Goal: Information Seeking & Learning: Learn about a topic

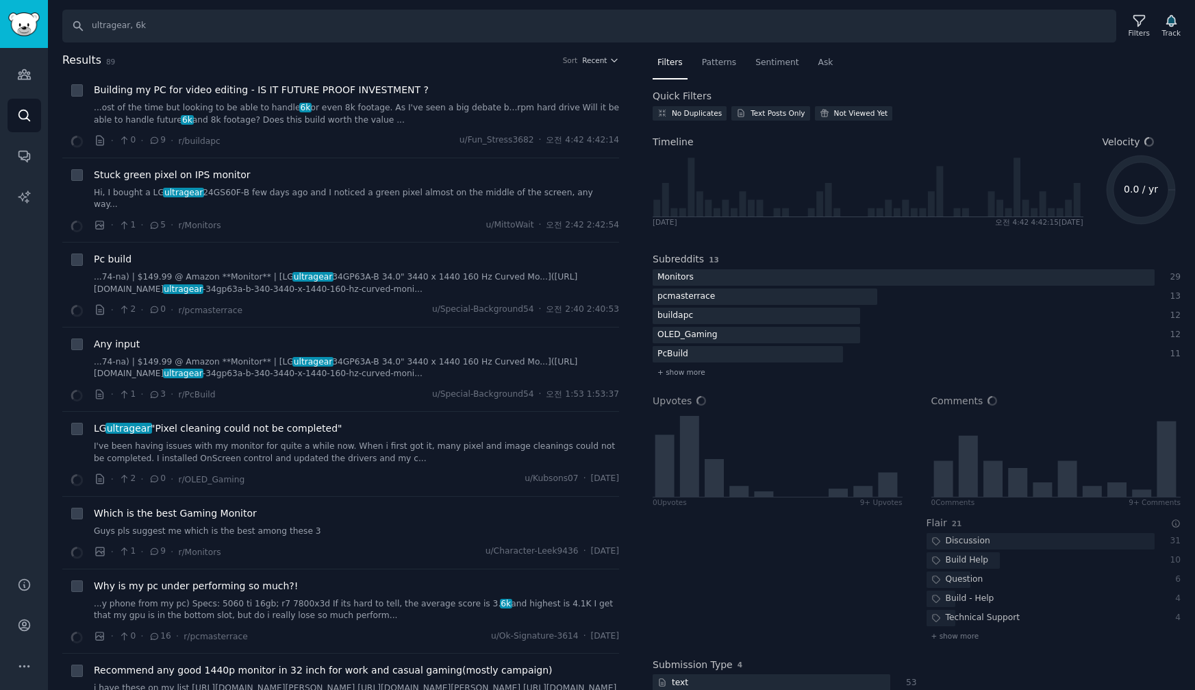
click at [939, 67] on nav "Filters Patterns Sentiment Ask" at bounding box center [917, 66] width 528 height 28
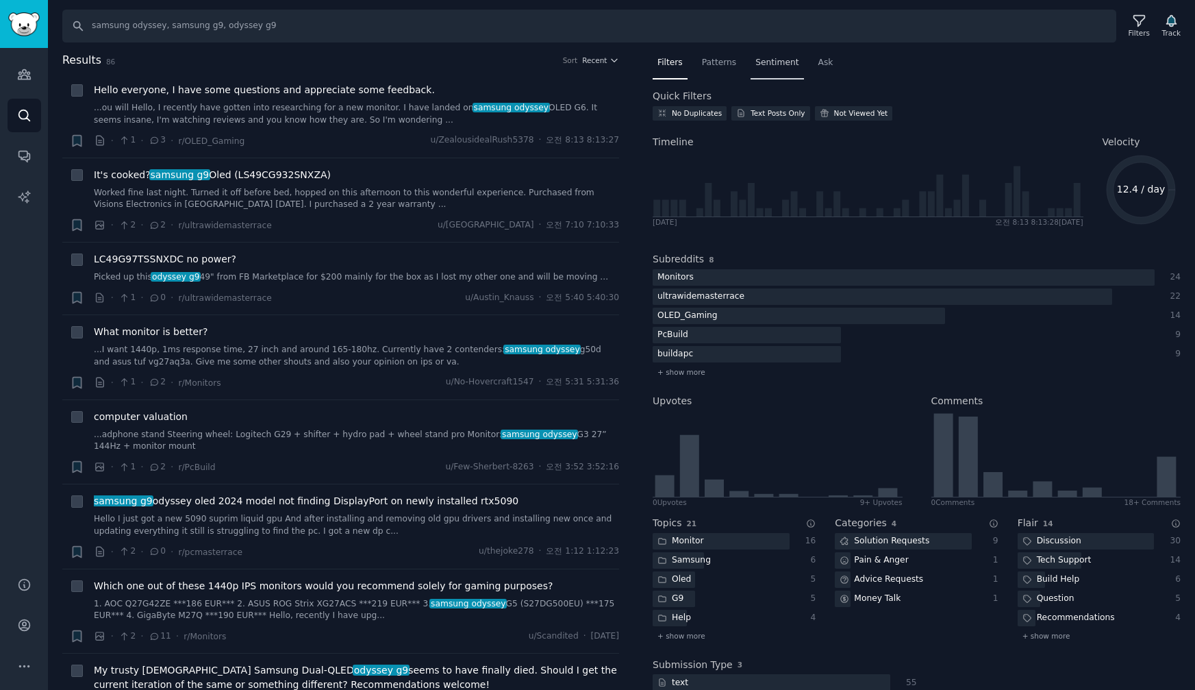
click at [761, 66] on span "Sentiment" at bounding box center [777, 63] width 43 height 12
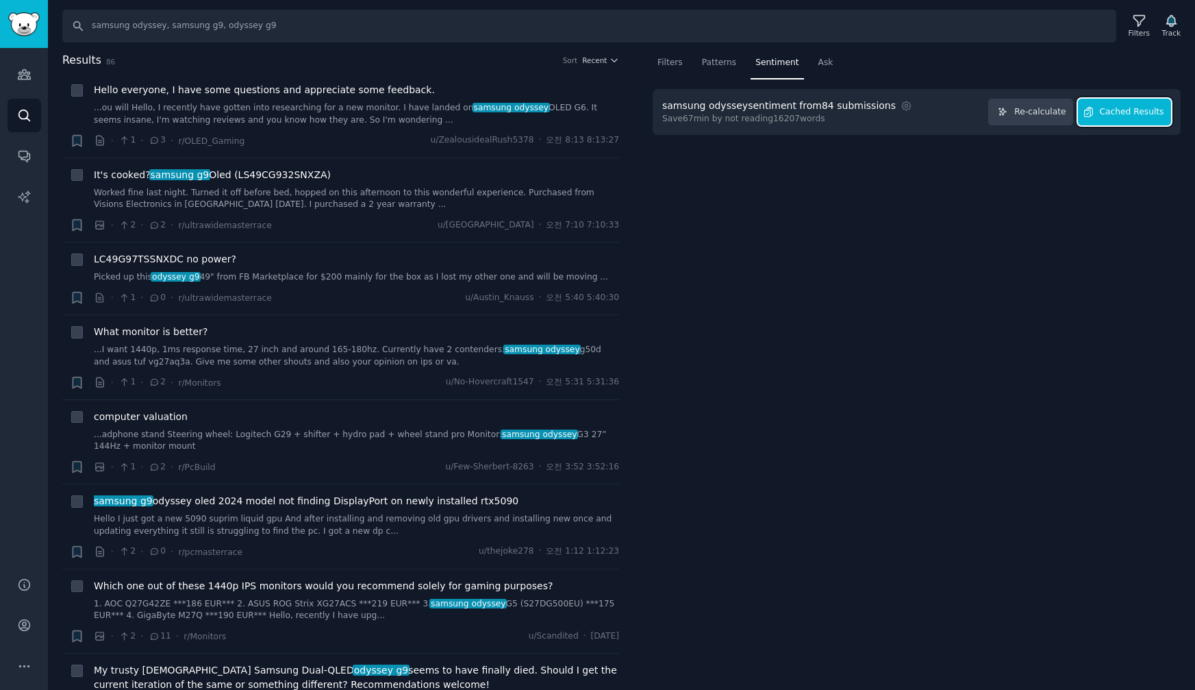
click at [1120, 114] on span "Cached Results" at bounding box center [1132, 112] width 64 height 12
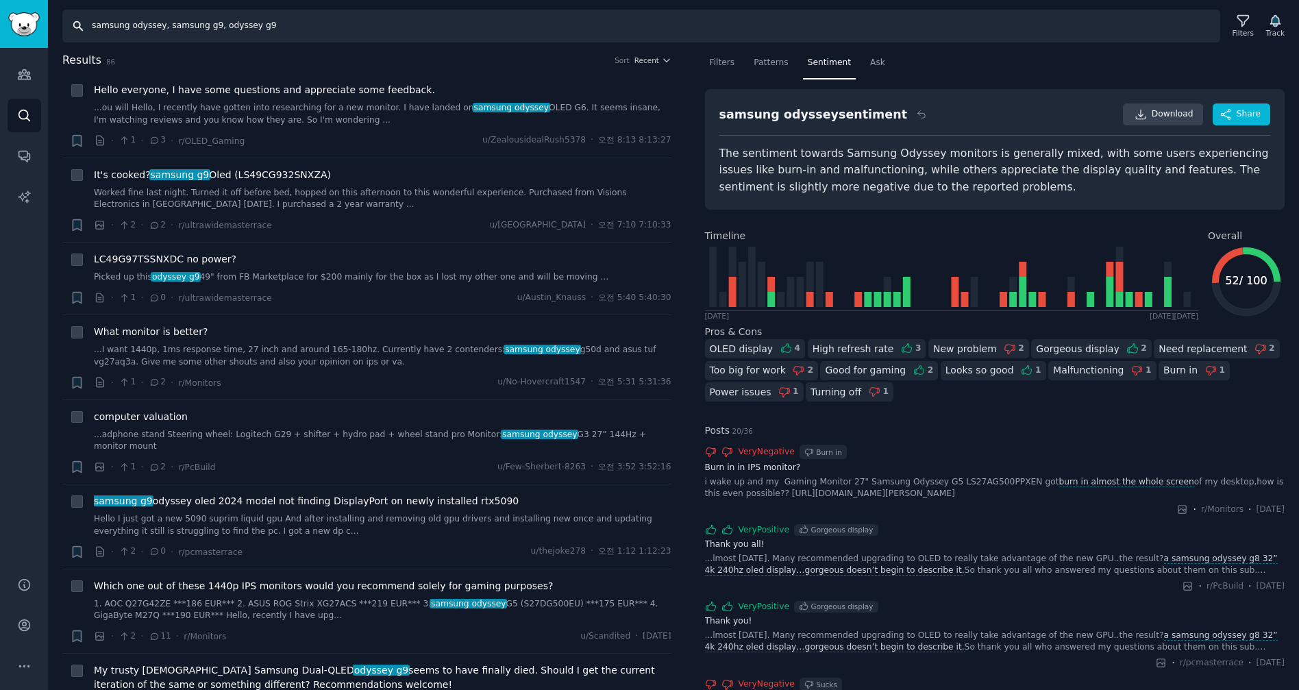
click at [307, 32] on input "samsung odyssey, samsung g9, odyssey g9" at bounding box center [641, 26] width 1158 height 33
type input "samsung odyssey, samsung g9, odyssey g9, g8"
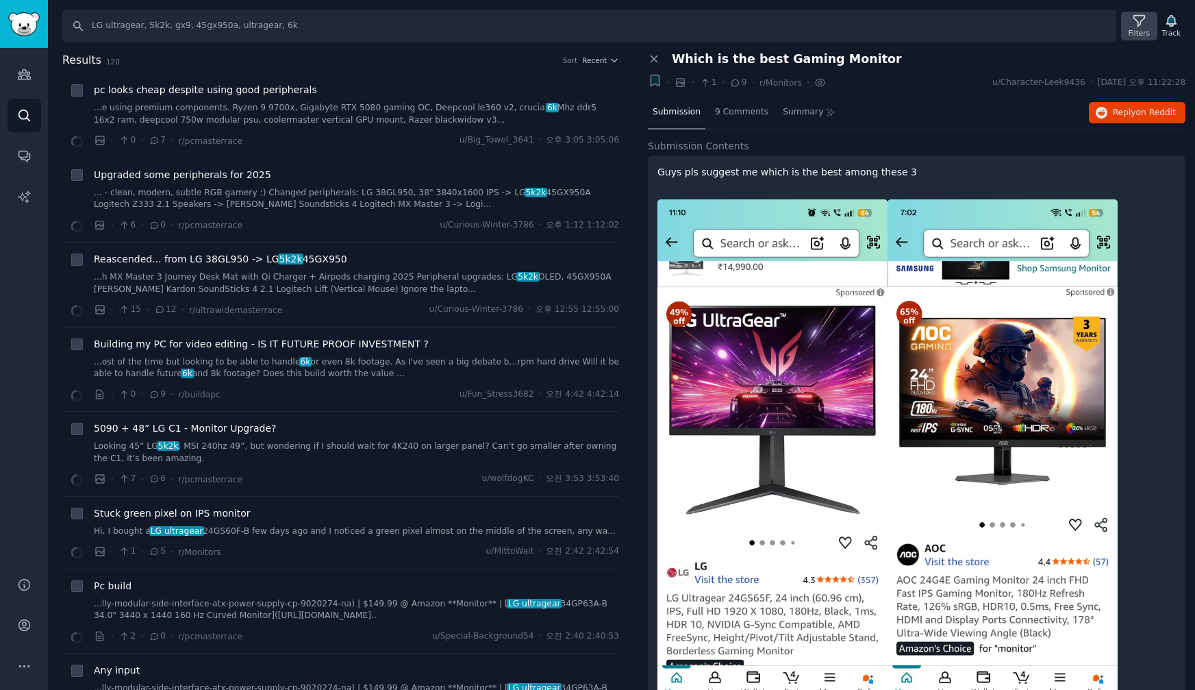
click at [1145, 22] on icon at bounding box center [1139, 21] width 11 height 11
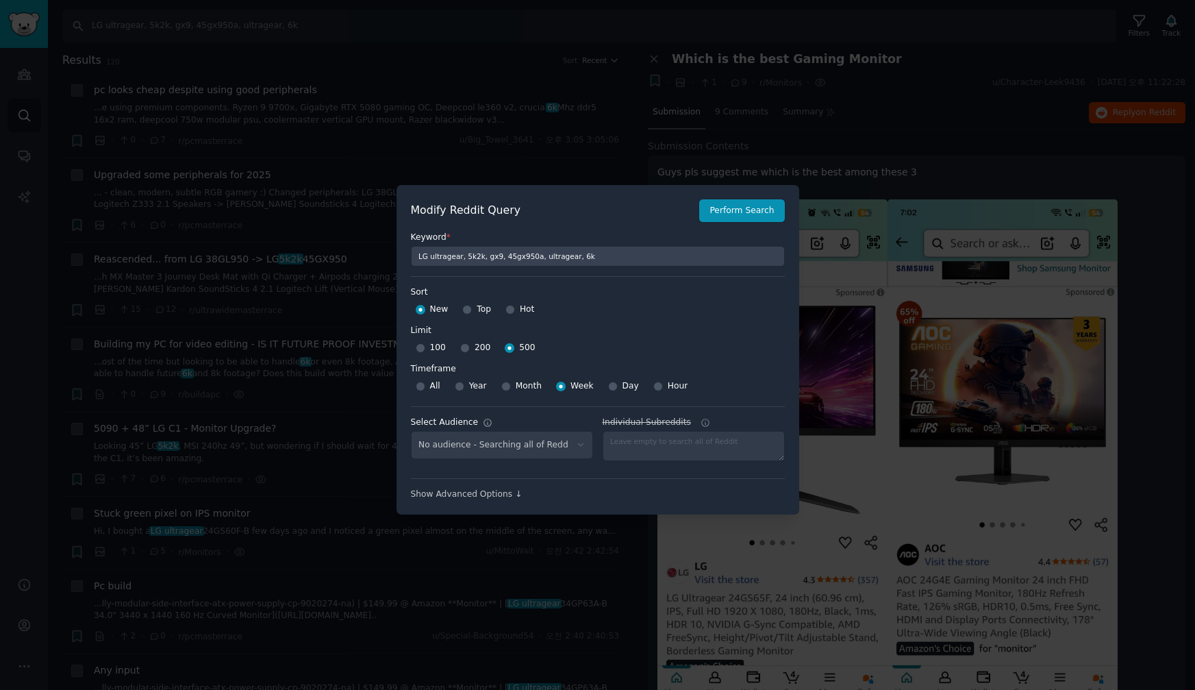
select select "a094687530"
click at [605, 88] on div at bounding box center [597, 345] width 1195 height 690
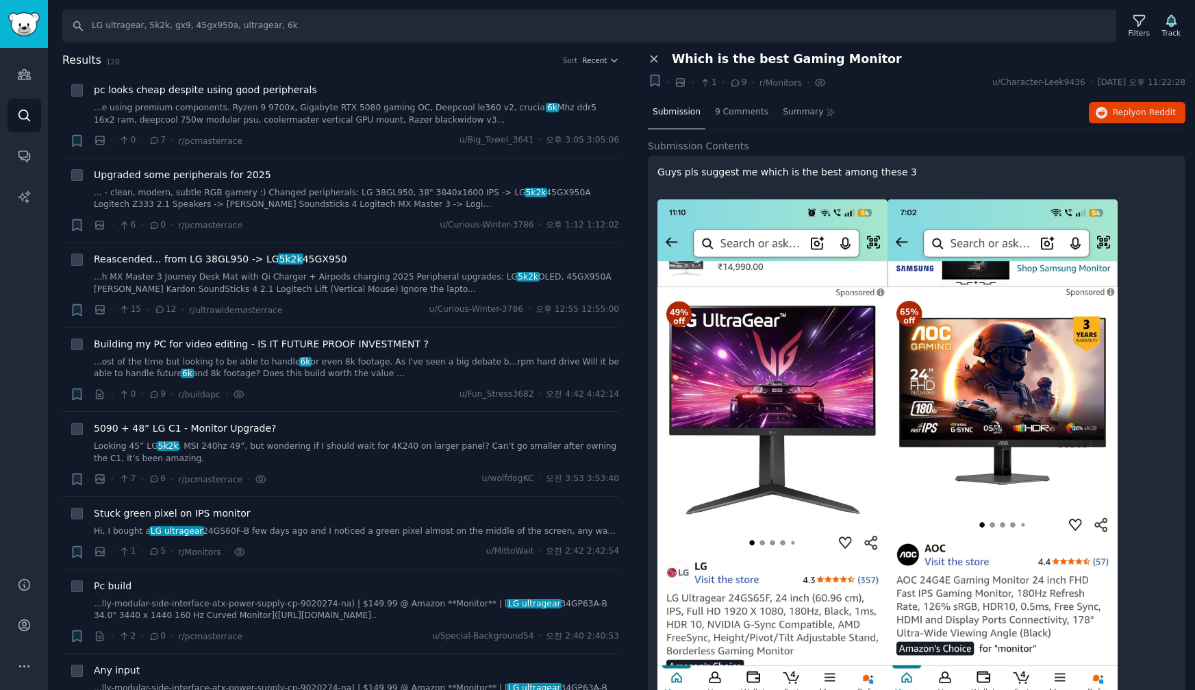
click at [656, 58] on icon at bounding box center [654, 59] width 12 height 12
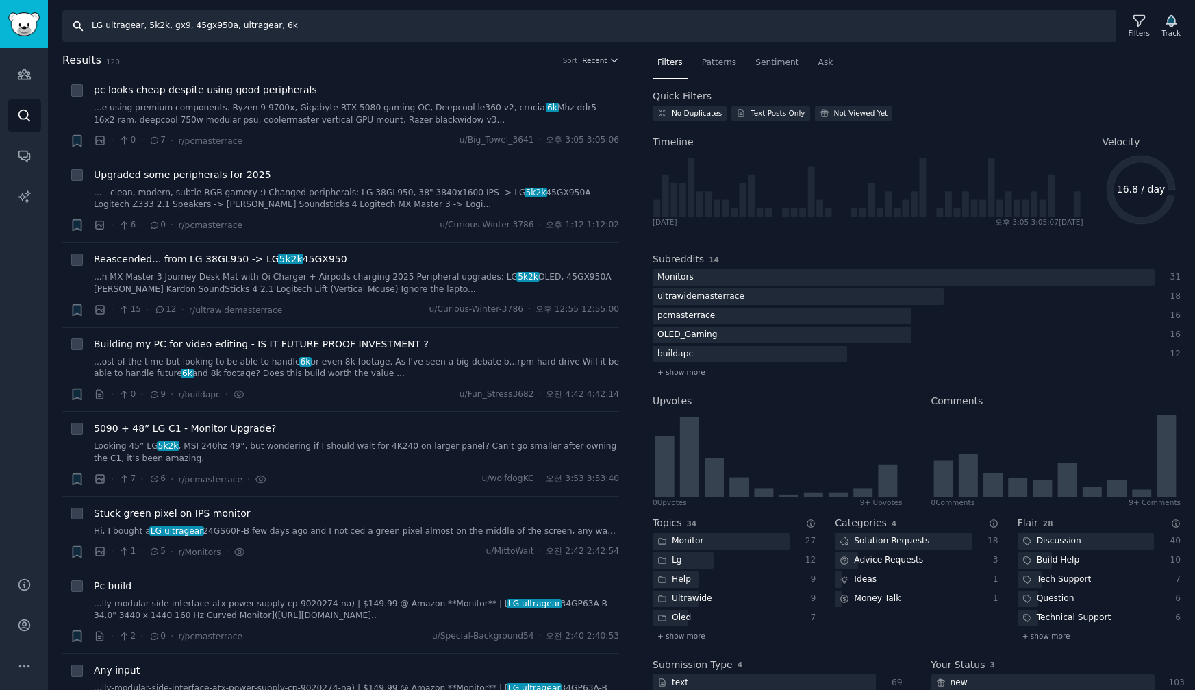
click at [339, 27] on input "LG ultragear, 5k2k, gx9, 45gx950a, ultragear, 6k" at bounding box center [589, 26] width 1054 height 33
drag, startPoint x: 309, startPoint y: 30, endPoint x: 642, endPoint y: 75, distance: 336.0
click at [584, 66] on div "Search LG ultragear, 5k2k, gx9, 45gx950a, ultragear, 6k Filters Track Results 1…" at bounding box center [621, 345] width 1147 height 690
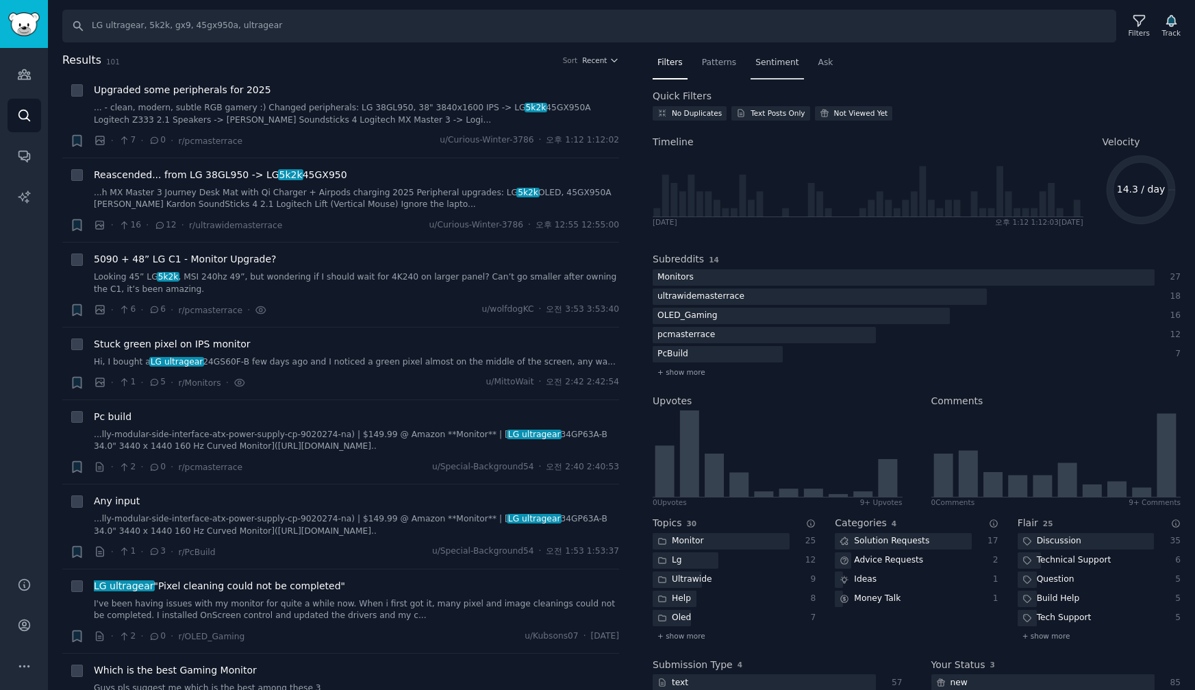
click at [767, 64] on span "Sentiment" at bounding box center [777, 63] width 43 height 12
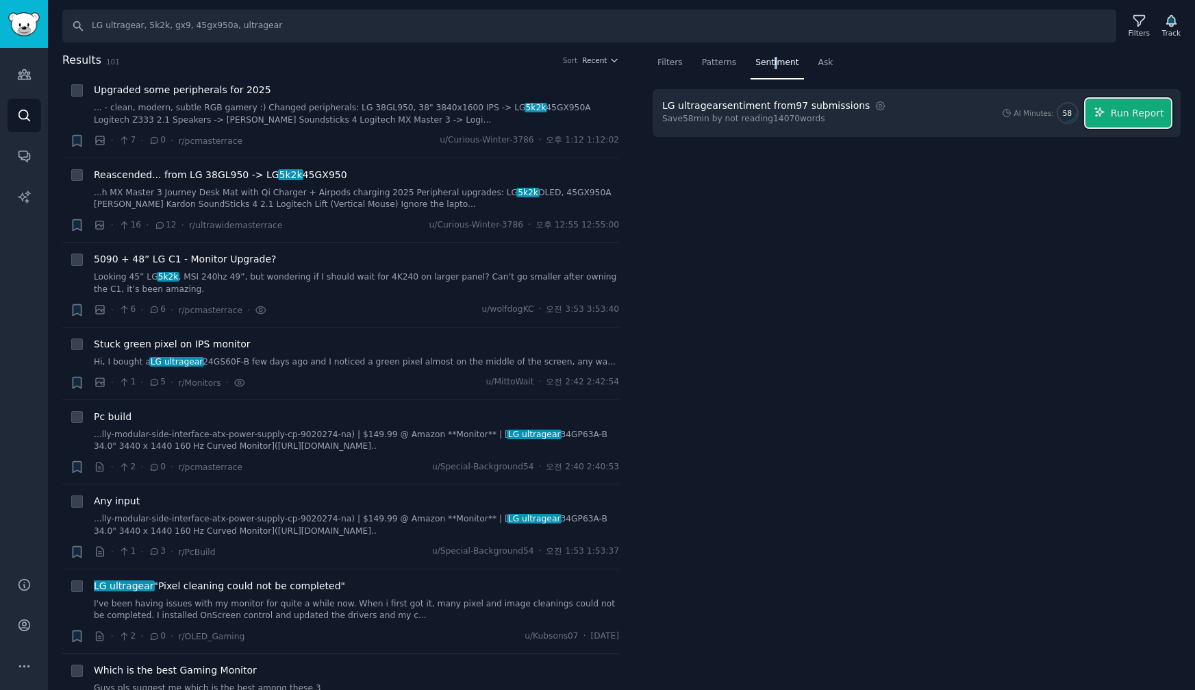
click at [1126, 112] on span "Run Report" at bounding box center [1137, 113] width 53 height 14
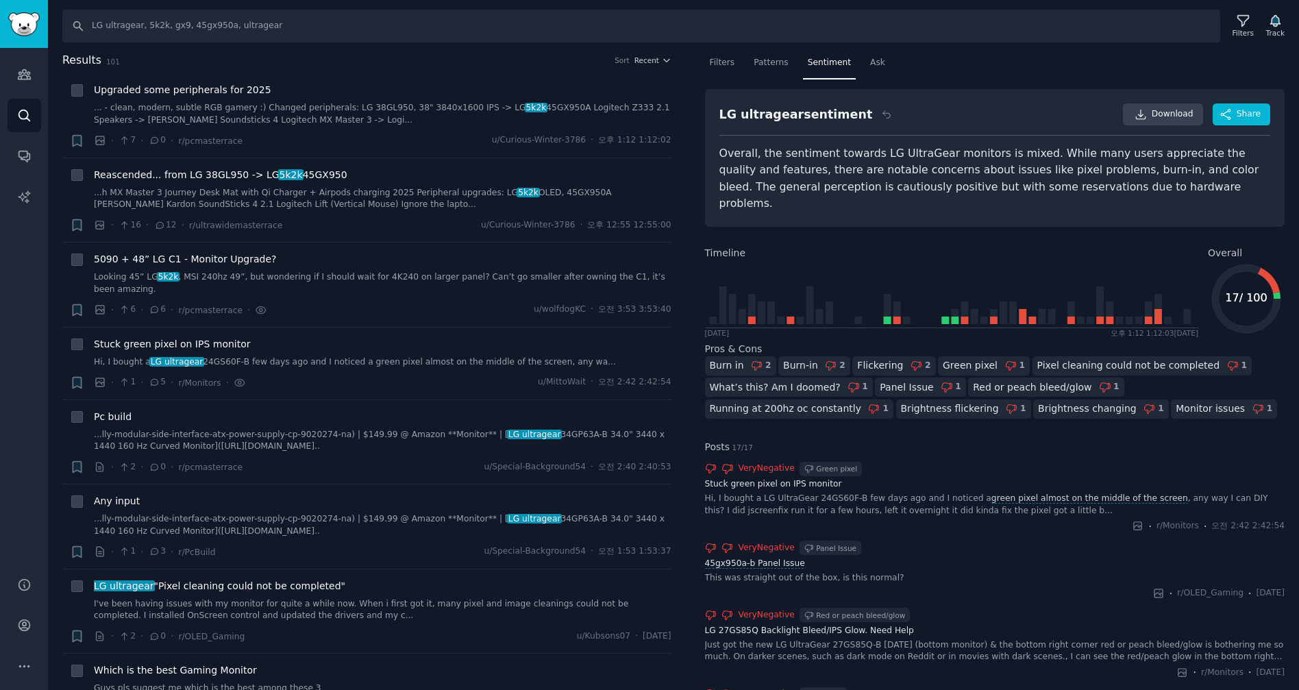
click at [1046, 72] on nav "Filters Patterns Sentiment Ask" at bounding box center [995, 66] width 580 height 28
click at [377, 31] on input "LG ultragear, 5k2k, gx9, 45gx950a, ultragear" at bounding box center [641, 26] width 1158 height 33
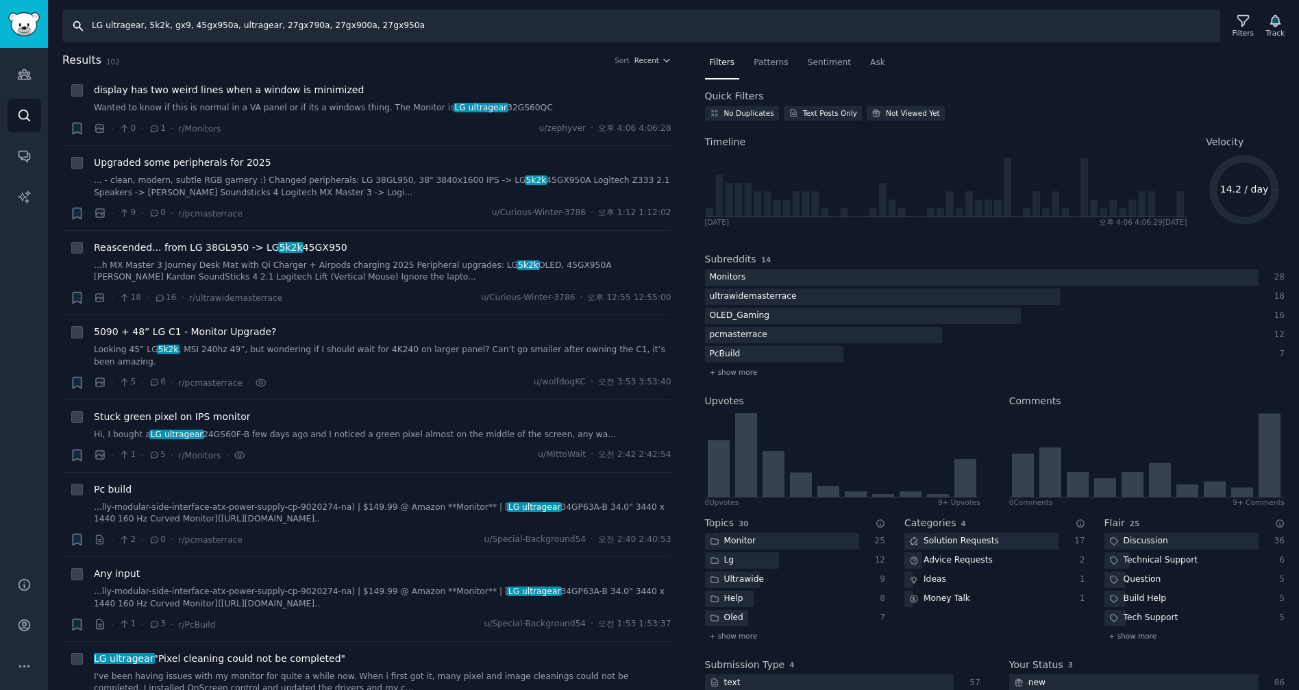
type input "LG ultragear, 5k2k, gx9, 45gx950a, ultragear, 27gx790a, 27gx900a, 27gx950a"
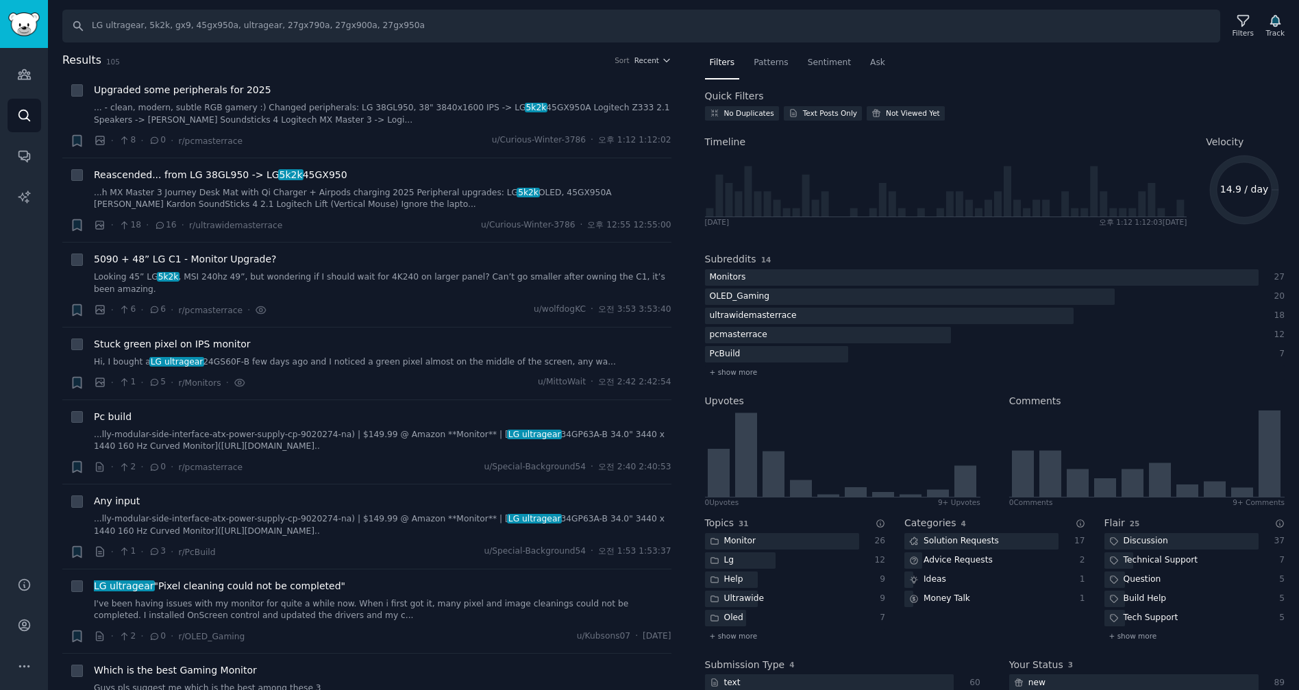
click at [1061, 69] on nav "Filters Patterns Sentiment Ask" at bounding box center [995, 66] width 580 height 28
